Goal: Navigation & Orientation: Find specific page/section

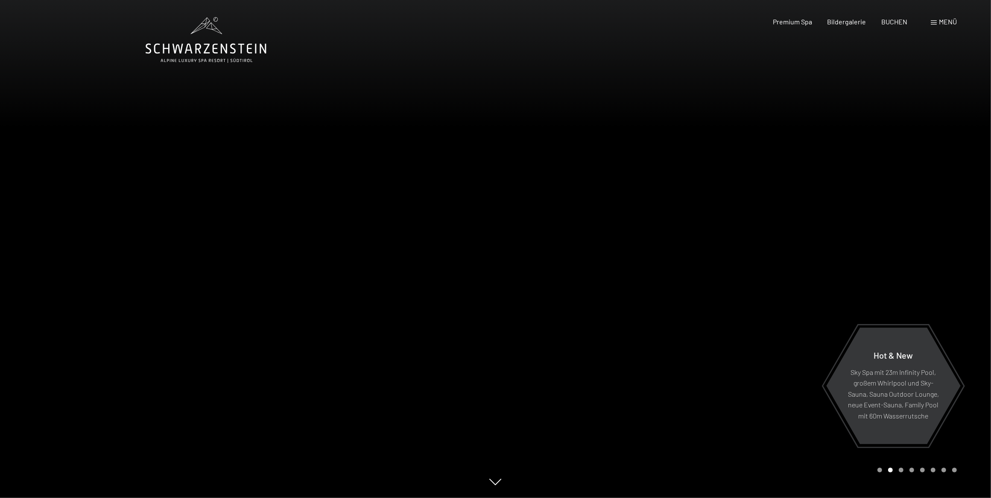
drag, startPoint x: 834, startPoint y: 76, endPoint x: 762, endPoint y: 129, distance: 89.2
click at [762, 129] on div at bounding box center [744, 249] width 496 height 498
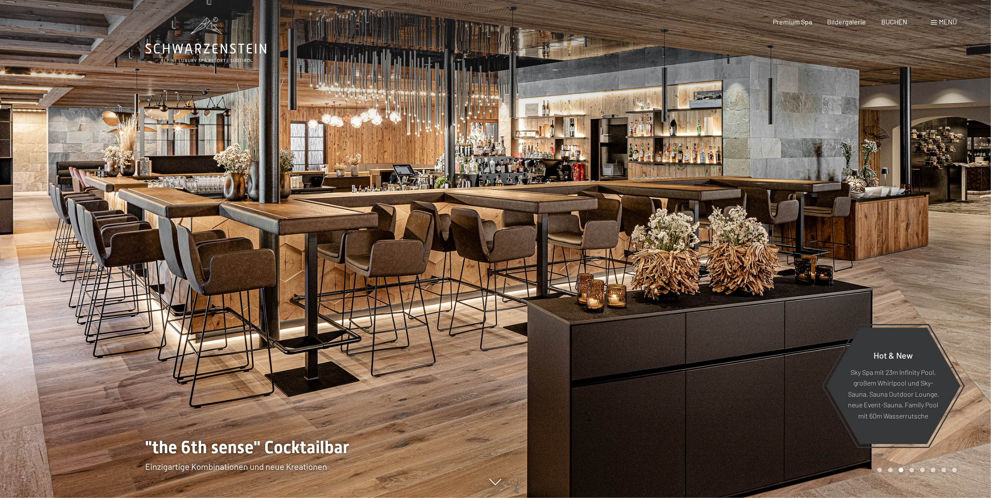
drag, startPoint x: 920, startPoint y: 57, endPoint x: 935, endPoint y: 22, distance: 37.8
click at [935, 22] on span at bounding box center [934, 23] width 6 height 4
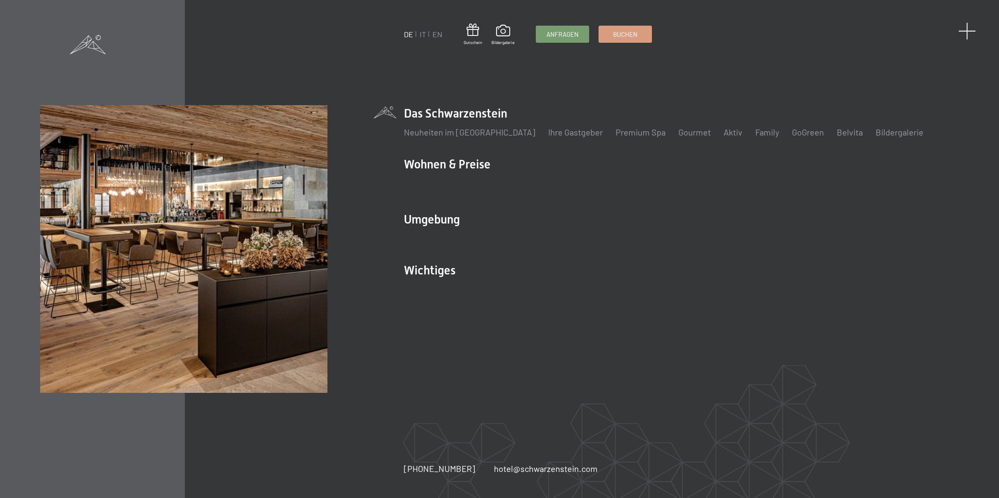
click at [969, 30] on span at bounding box center [968, 31] width 18 height 18
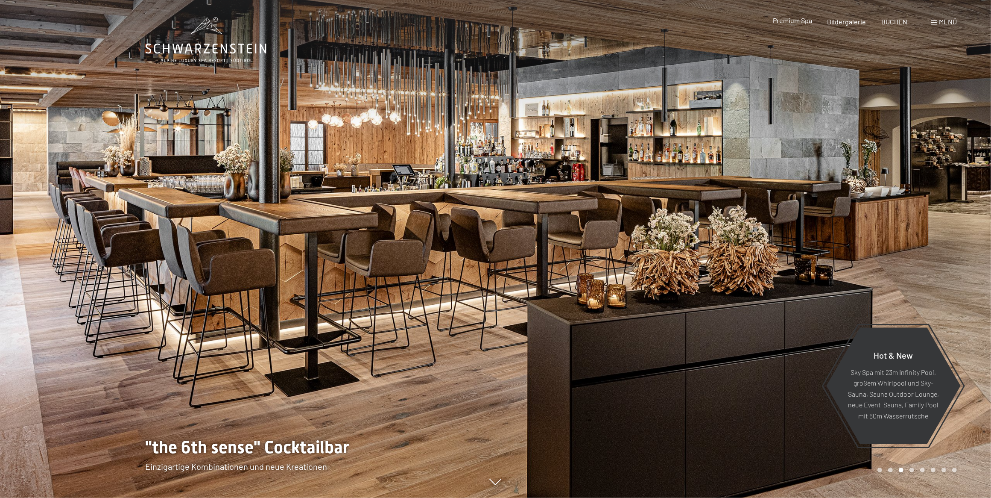
click at [800, 25] on div "Premium Spa" at bounding box center [792, 20] width 39 height 9
click at [858, 22] on span "Pinacoteca" at bounding box center [857, 20] width 33 height 8
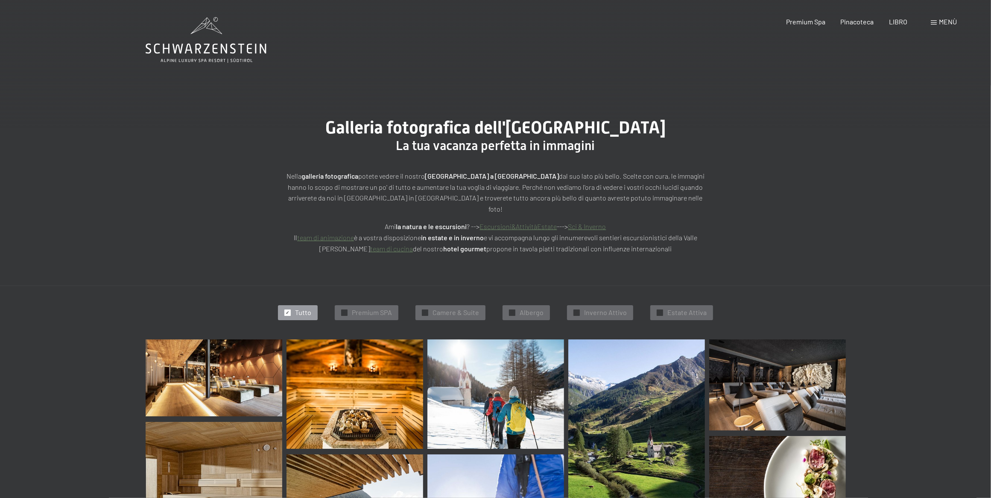
click at [930, 21] on div "Buchen Anfragen Premium Spa Pinacoteca LIBRO Menù EN ESSO EN Cedola Pinacoteca …" at bounding box center [856, 21] width 201 height 9
click at [902, 18] on span "LIBRO" at bounding box center [898, 20] width 18 height 8
click at [940, 21] on span "Menù" at bounding box center [948, 22] width 18 height 8
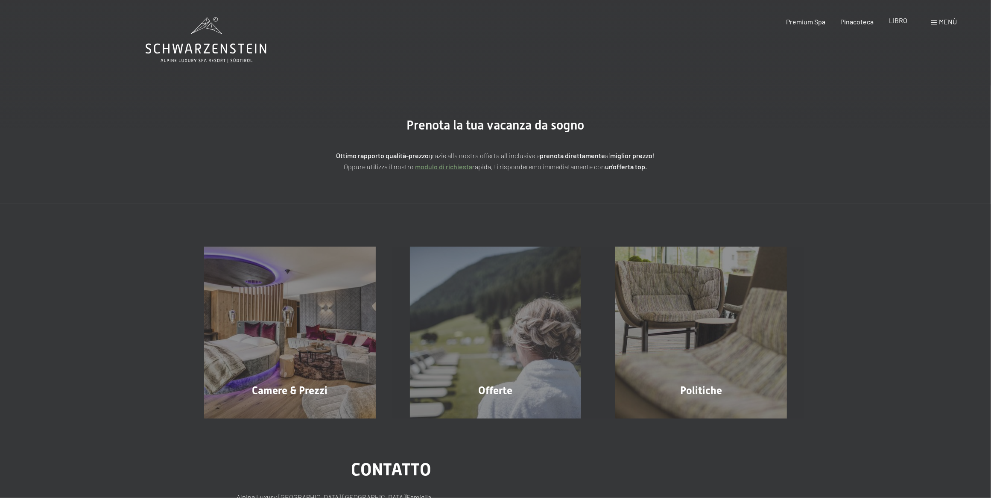
click at [901, 23] on span "LIBRO" at bounding box center [898, 20] width 18 height 8
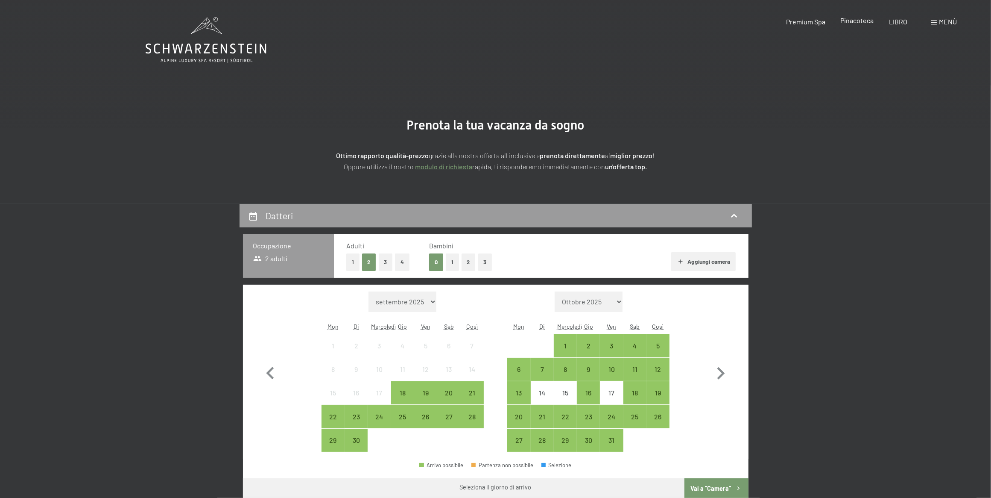
click at [870, 22] on span "Pinacoteca" at bounding box center [857, 20] width 33 height 8
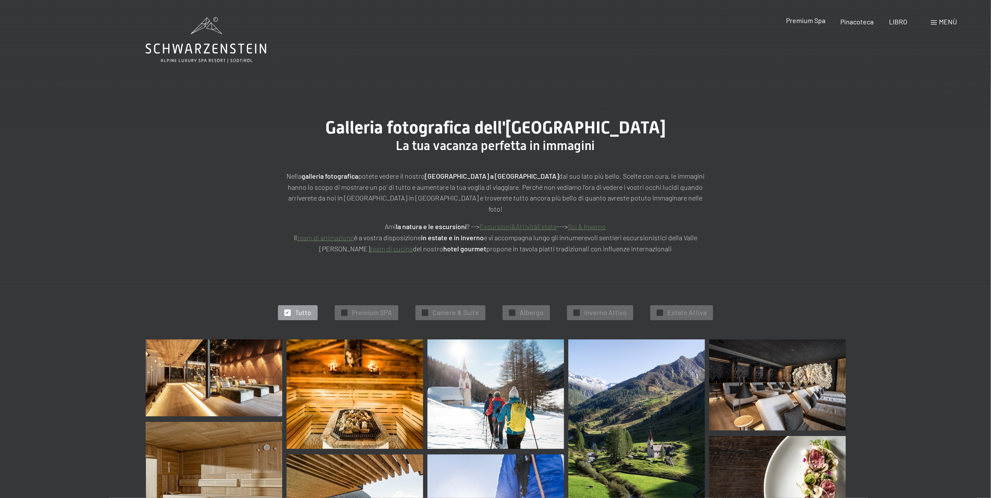
click at [819, 23] on span "Premium Spa" at bounding box center [805, 20] width 39 height 8
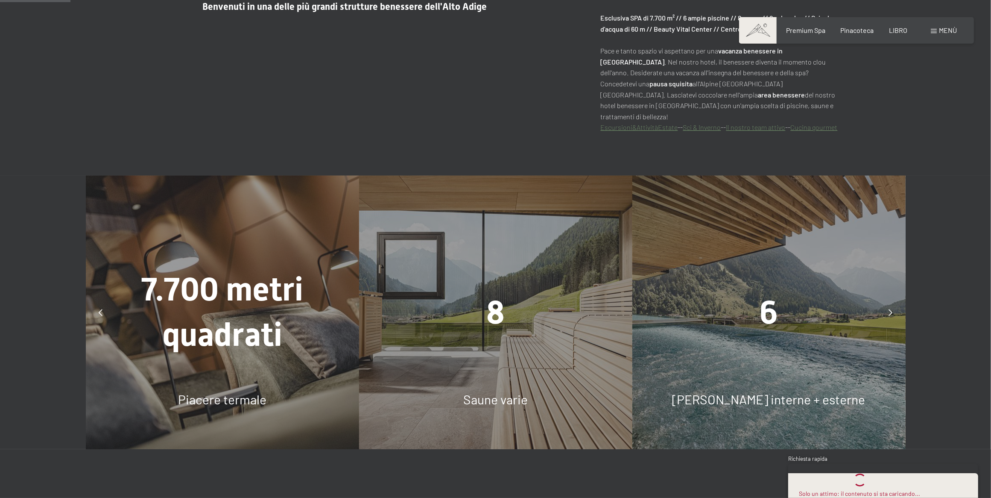
scroll to position [319, 0]
